Goal: Information Seeking & Learning: Learn about a topic

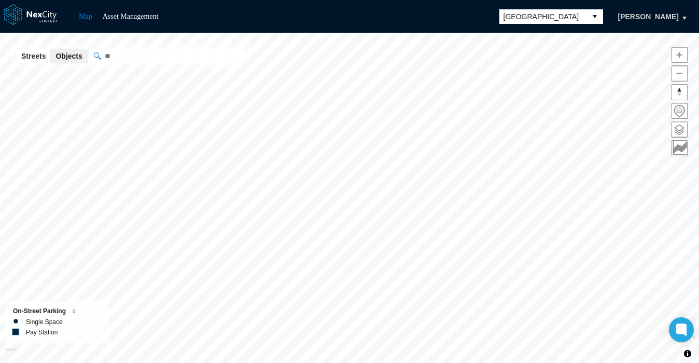
click at [528, 19] on span "[GEOGRAPHIC_DATA]" at bounding box center [543, 16] width 79 height 10
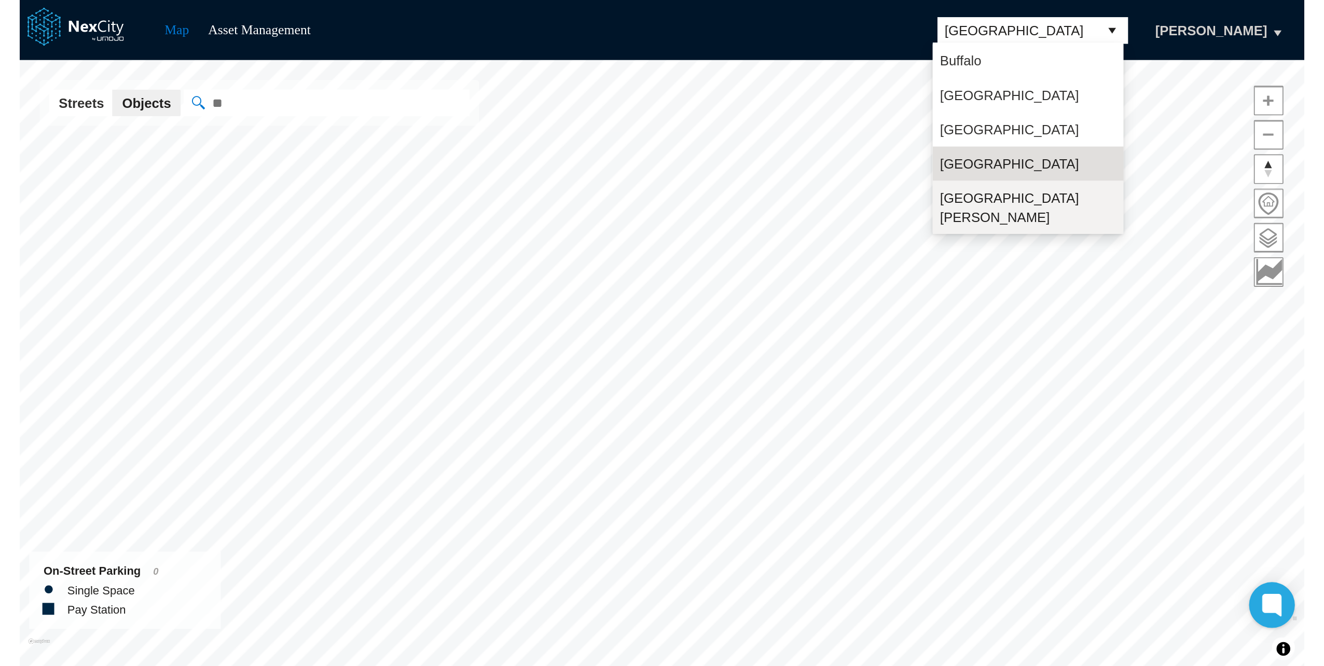
scroll to position [27, 0]
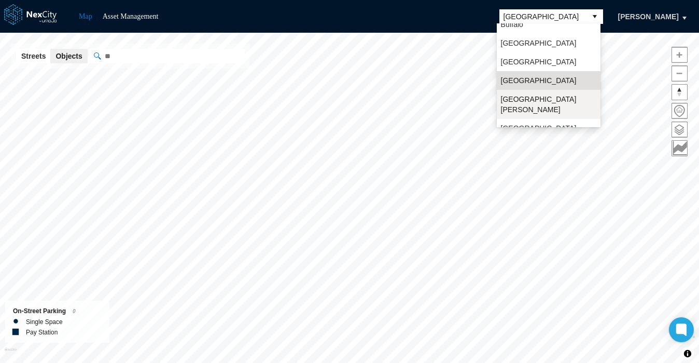
click at [524, 92] on li "[GEOGRAPHIC_DATA][PERSON_NAME]" at bounding box center [549, 104] width 104 height 29
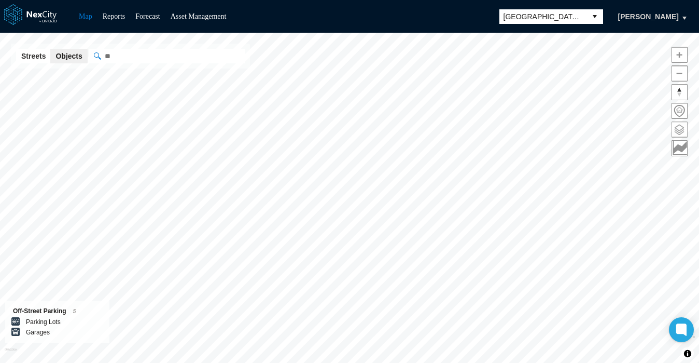
click at [672, 128] on button at bounding box center [680, 129] width 16 height 16
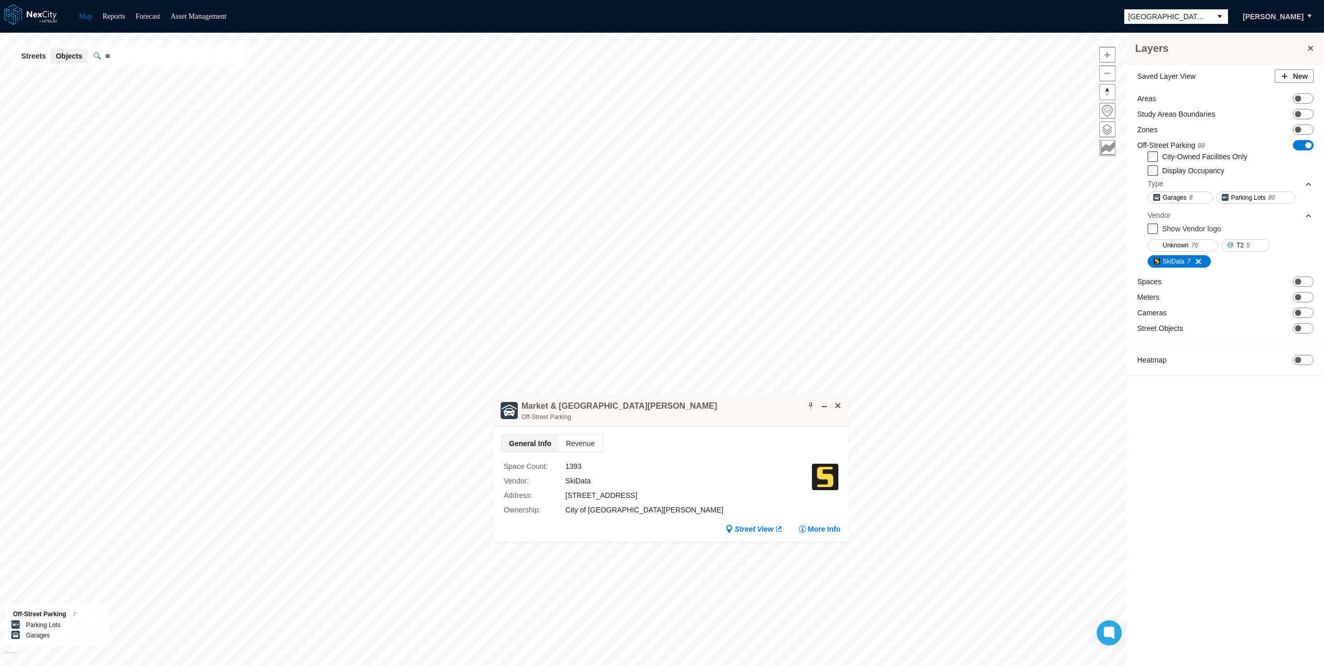
drag, startPoint x: 671, startPoint y: 402, endPoint x: 675, endPoint y: 261, distance: 141.1
click at [675, 362] on div "Market & [GEOGRAPHIC_DATA][PERSON_NAME] Garage Off-Street Parking" at bounding box center [670, 410] width 355 height 33
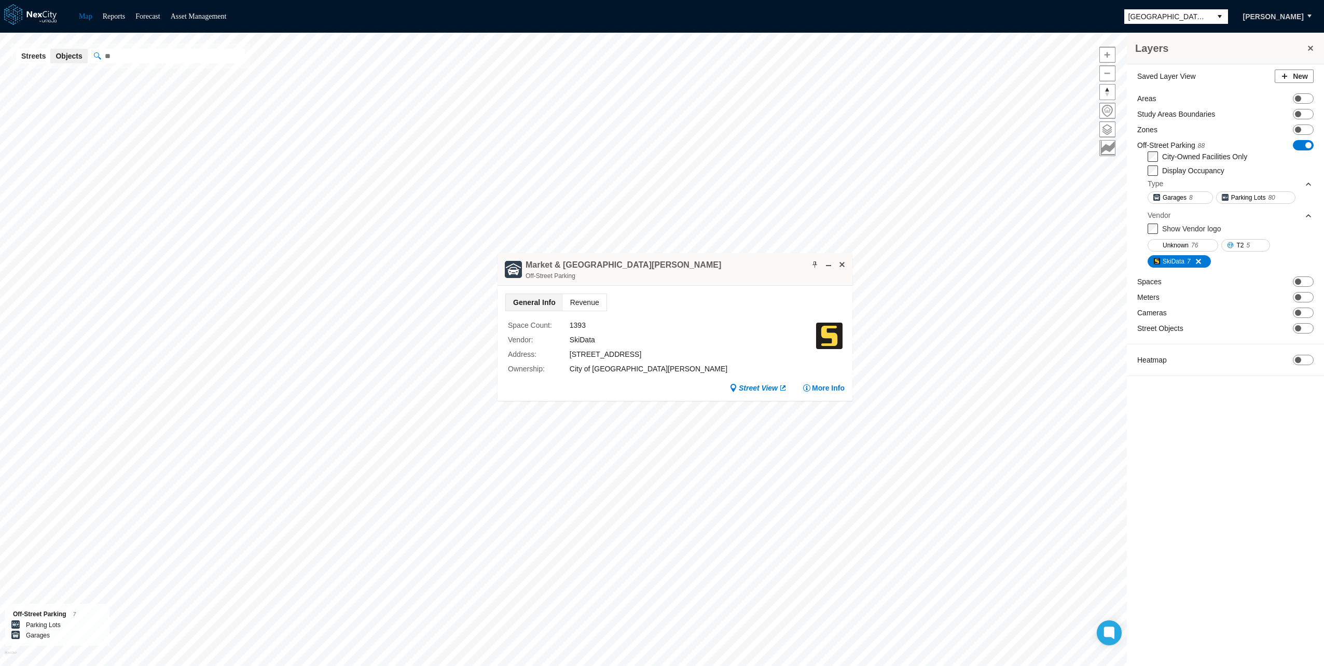
click at [574, 296] on span "Revenue" at bounding box center [585, 302] width 44 height 17
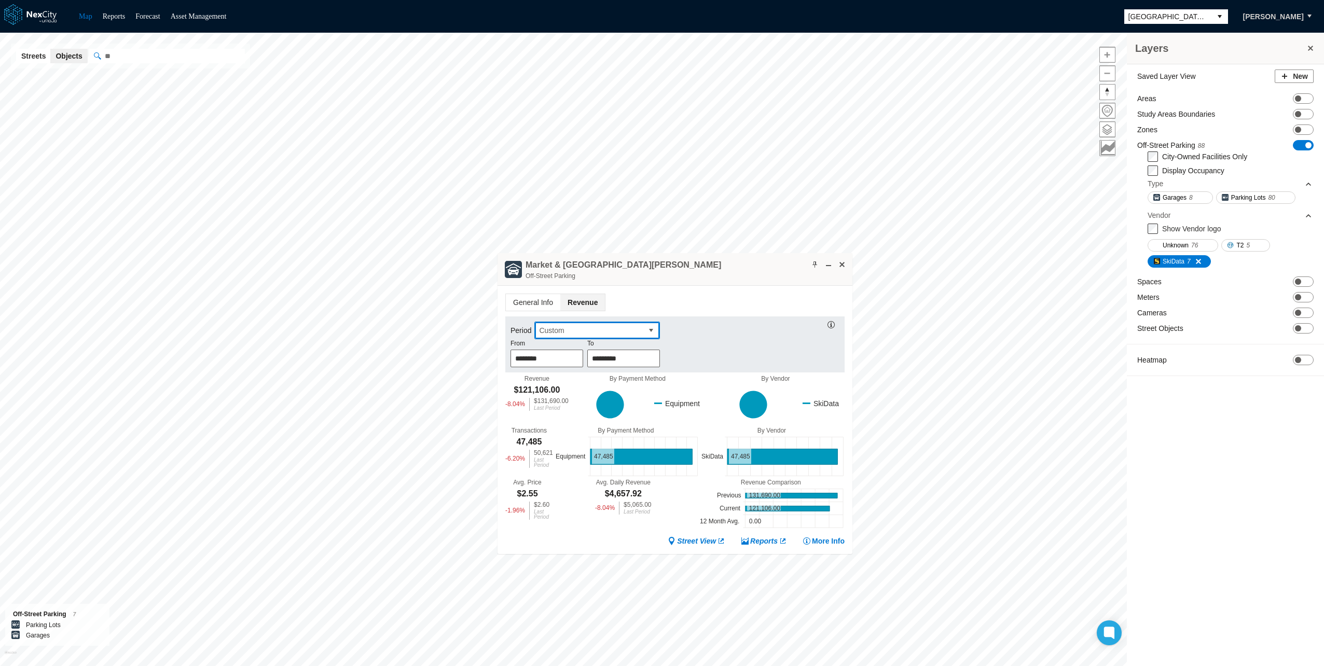
click at [628, 334] on span "Custom" at bounding box center [589, 330] width 100 height 10
click at [582, 349] on li "This week" at bounding box center [597, 350] width 126 height 19
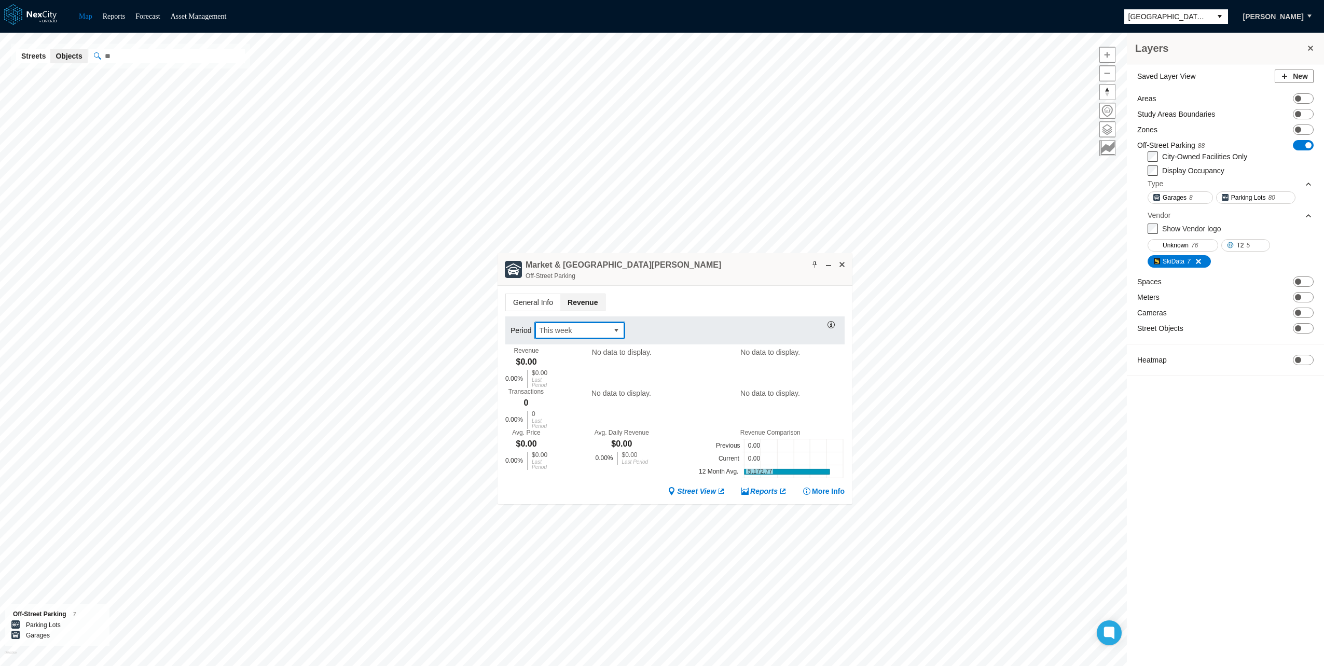
click at [609, 329] on button "select" at bounding box center [616, 330] width 17 height 17
click at [566, 362] on span "Last week" at bounding box center [554, 385] width 33 height 10
click at [699, 262] on span at bounding box center [842, 264] width 8 height 8
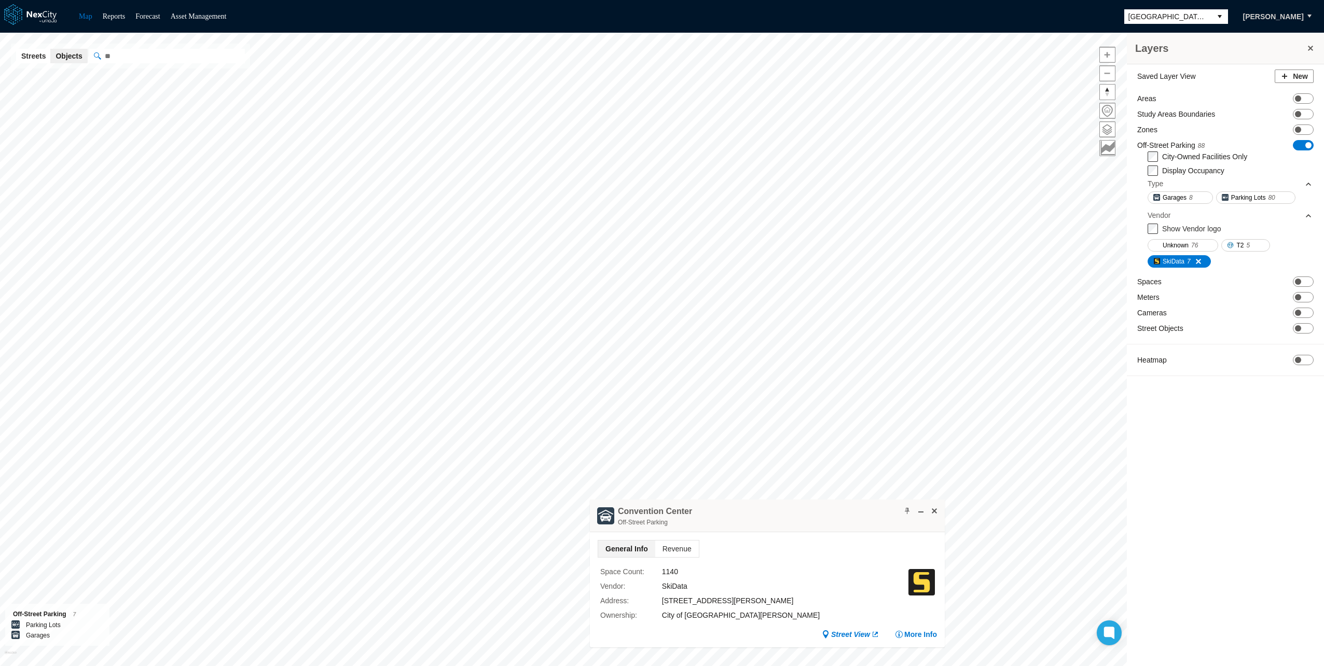
drag, startPoint x: 774, startPoint y: 510, endPoint x: 583, endPoint y: 290, distance: 290.9
click at [590, 362] on div "[GEOGRAPHIC_DATA] Off-Street Parking" at bounding box center [767, 515] width 355 height 33
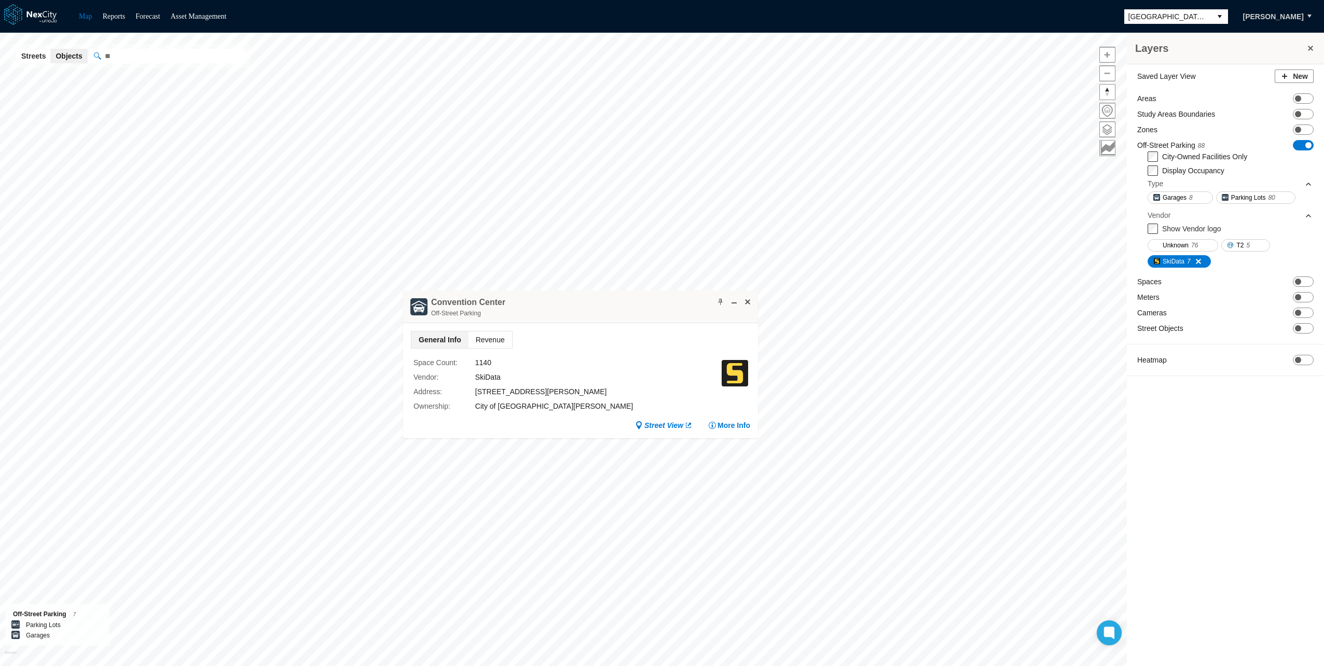
click at [494, 343] on span "Revenue" at bounding box center [490, 339] width 44 height 17
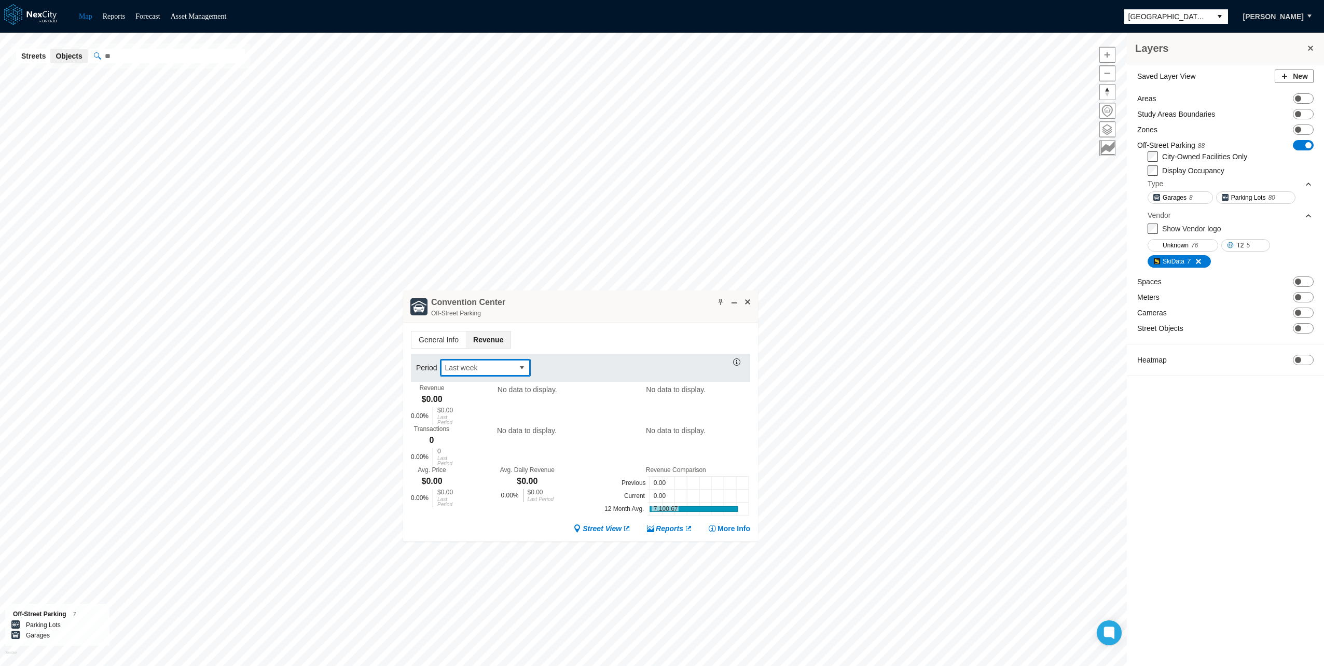
click at [514, 362] on button "select" at bounding box center [521, 367] width 17 height 17
drag, startPoint x: 473, startPoint y: 403, endPoint x: 484, endPoint y: 444, distance: 43.0
click at [484, 362] on ul "[DATE] Last day Last week Last week-to-date This week Last month Last month-to-…" at bounding box center [484, 516] width 91 height 280
click at [487, 360] on span "Last week" at bounding box center [476, 367] width 73 height 17
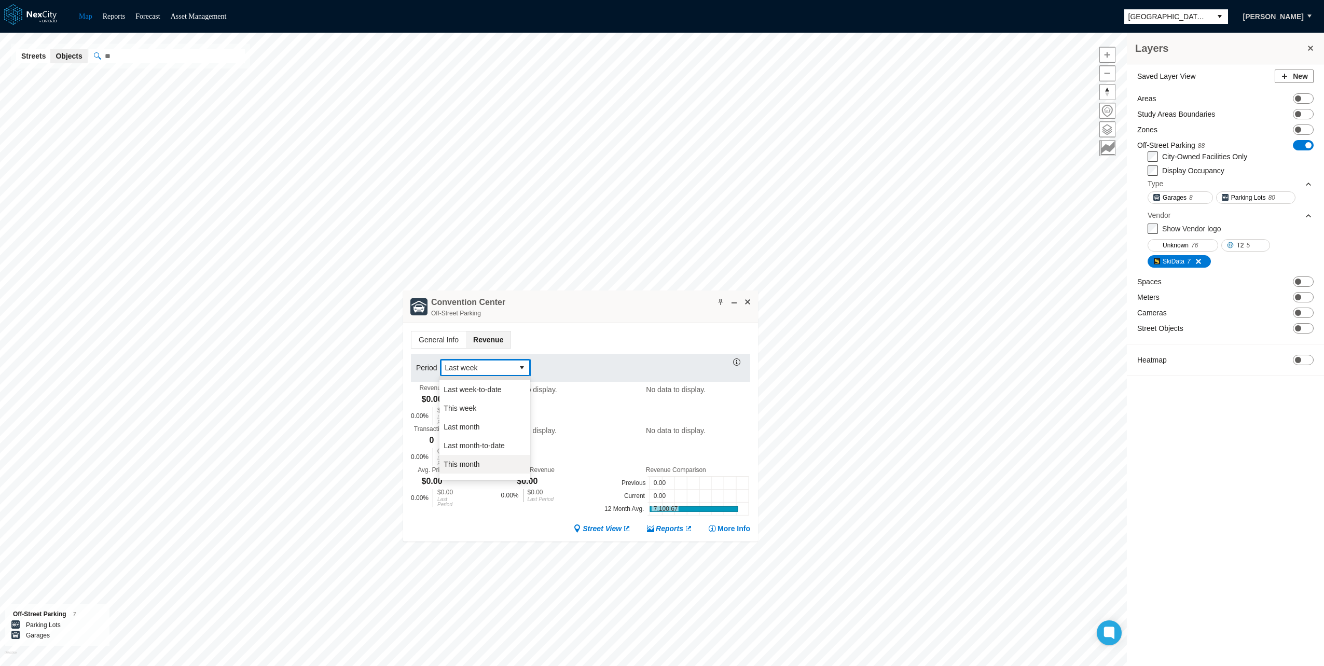
click at [481, 362] on li "This month" at bounding box center [484, 464] width 91 height 19
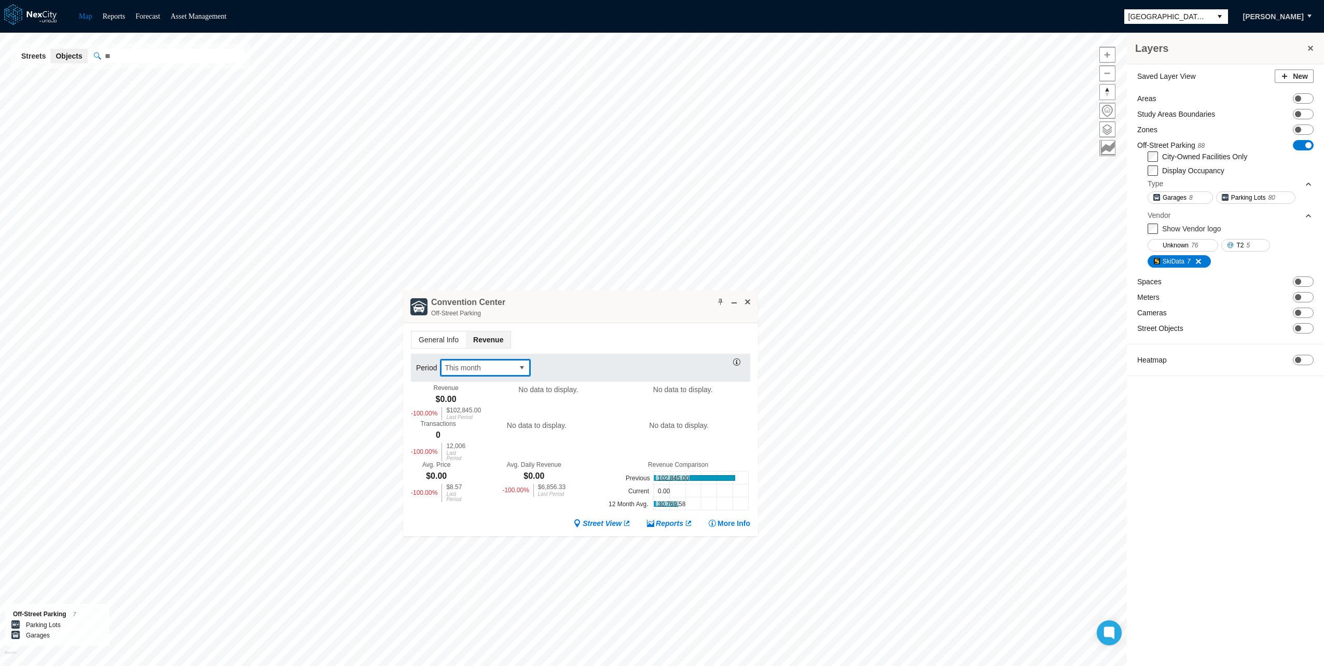
click at [505, 362] on span "This month" at bounding box center [476, 368] width 65 height 10
click at [637, 302] on div "[GEOGRAPHIC_DATA] Off-Street Parking" at bounding box center [581, 306] width 355 height 33
click at [609, 336] on ul "General Info Revenue" at bounding box center [580, 340] width 339 height 18
